Goal: Information Seeking & Learning: Check status

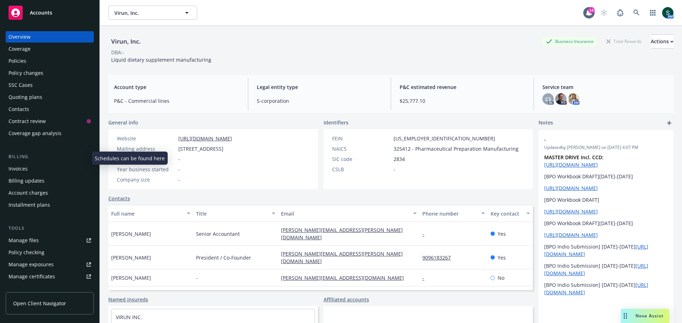
scroll to position [107, 0]
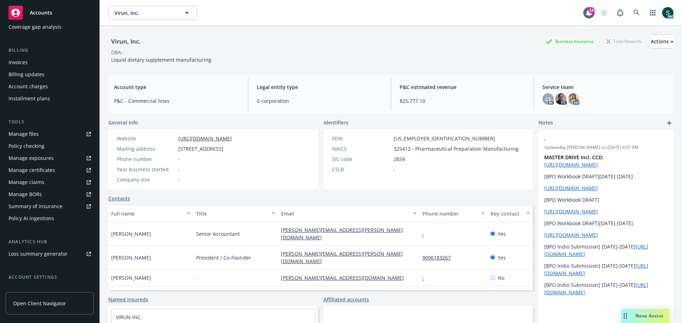
click at [46, 13] on span "Accounts" at bounding box center [41, 13] width 22 height 6
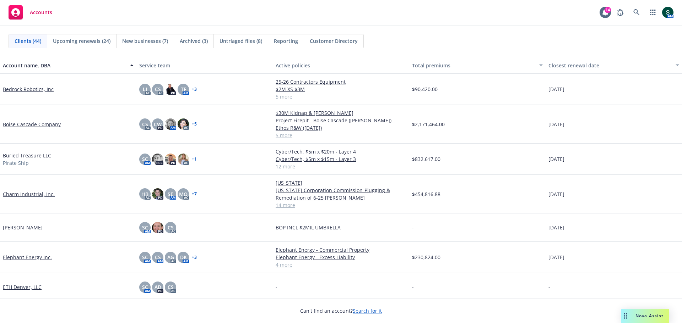
scroll to position [320, 0]
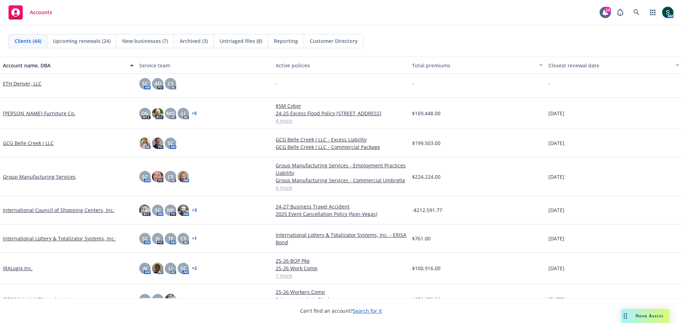
click at [23, 272] on link "IRALogix Inc." at bounding box center [18, 268] width 30 height 7
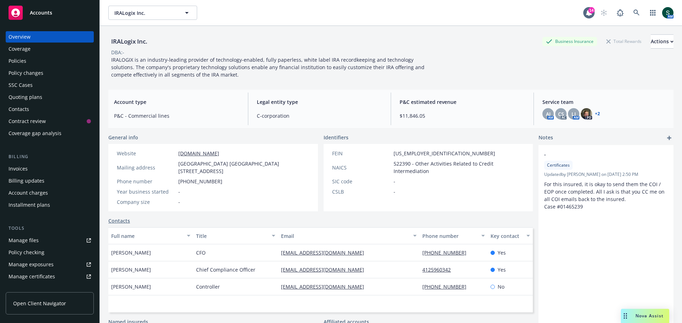
click at [18, 61] on div "Policies" at bounding box center [18, 60] width 18 height 11
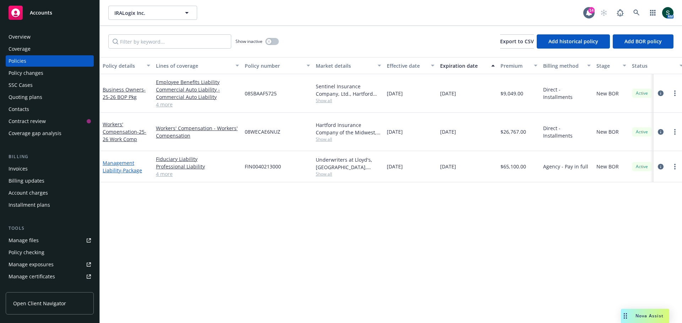
click at [116, 160] on link "Management Liability - Package" at bounding box center [122, 167] width 39 height 14
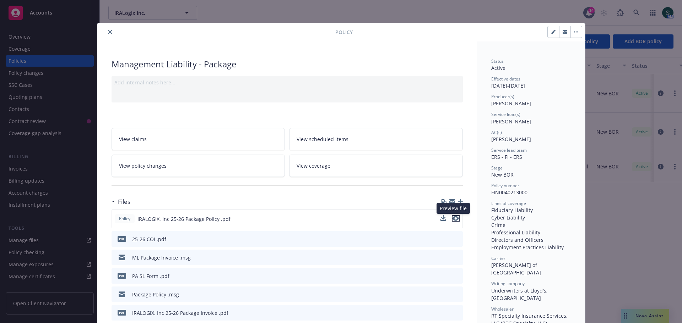
click at [454, 219] on icon "preview file" at bounding box center [455, 218] width 6 height 5
click at [102, 32] on div at bounding box center [217, 32] width 235 height 9
click at [108, 32] on icon "close" at bounding box center [110, 32] width 4 height 4
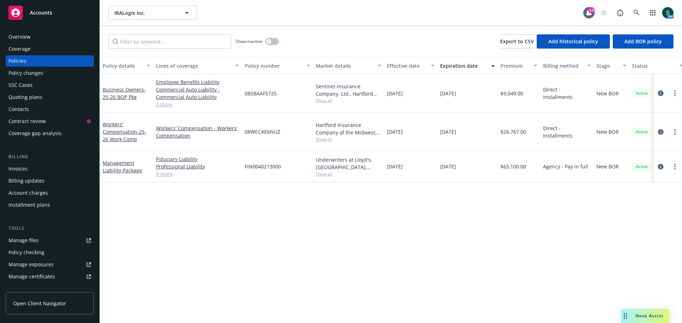
click at [42, 9] on div "Accounts" at bounding box center [50, 13] width 82 height 14
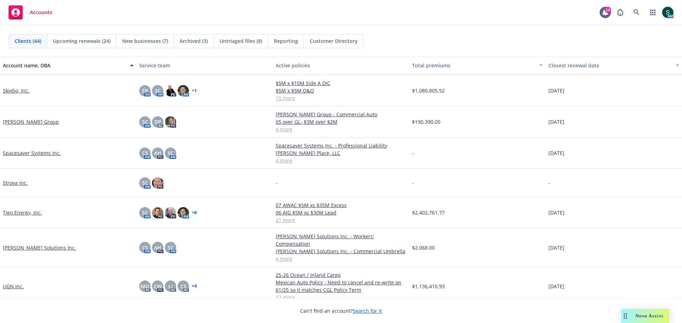
scroll to position [1025, 0]
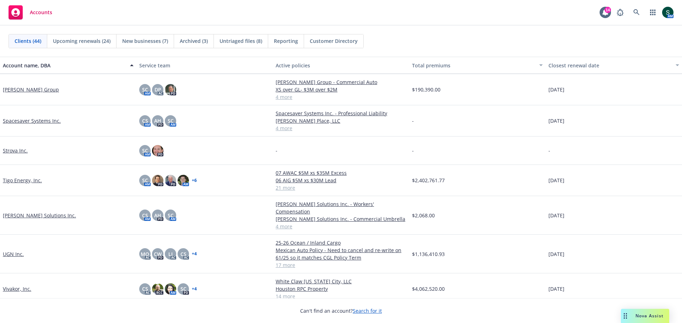
click at [24, 183] on link "Tigo Energy, Inc." at bounding box center [22, 180] width 39 height 7
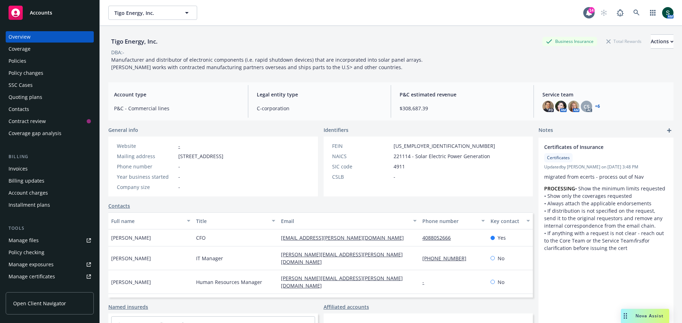
click at [30, 92] on div "Quoting plans" at bounding box center [26, 97] width 34 height 11
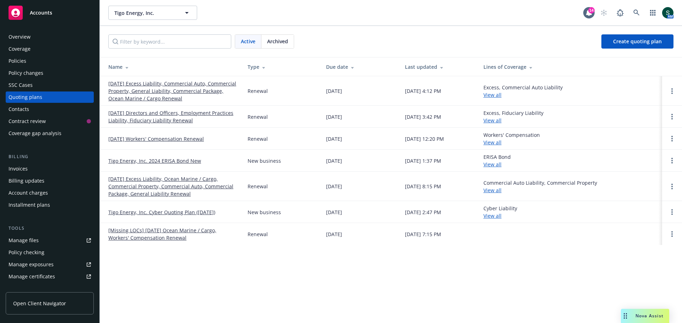
click at [184, 91] on link "[DATE] Excess Liability, Commercial Auto, Commercial Property, General Liabilit…" at bounding box center [172, 91] width 128 height 22
